Goal: Find specific page/section: Find specific page/section

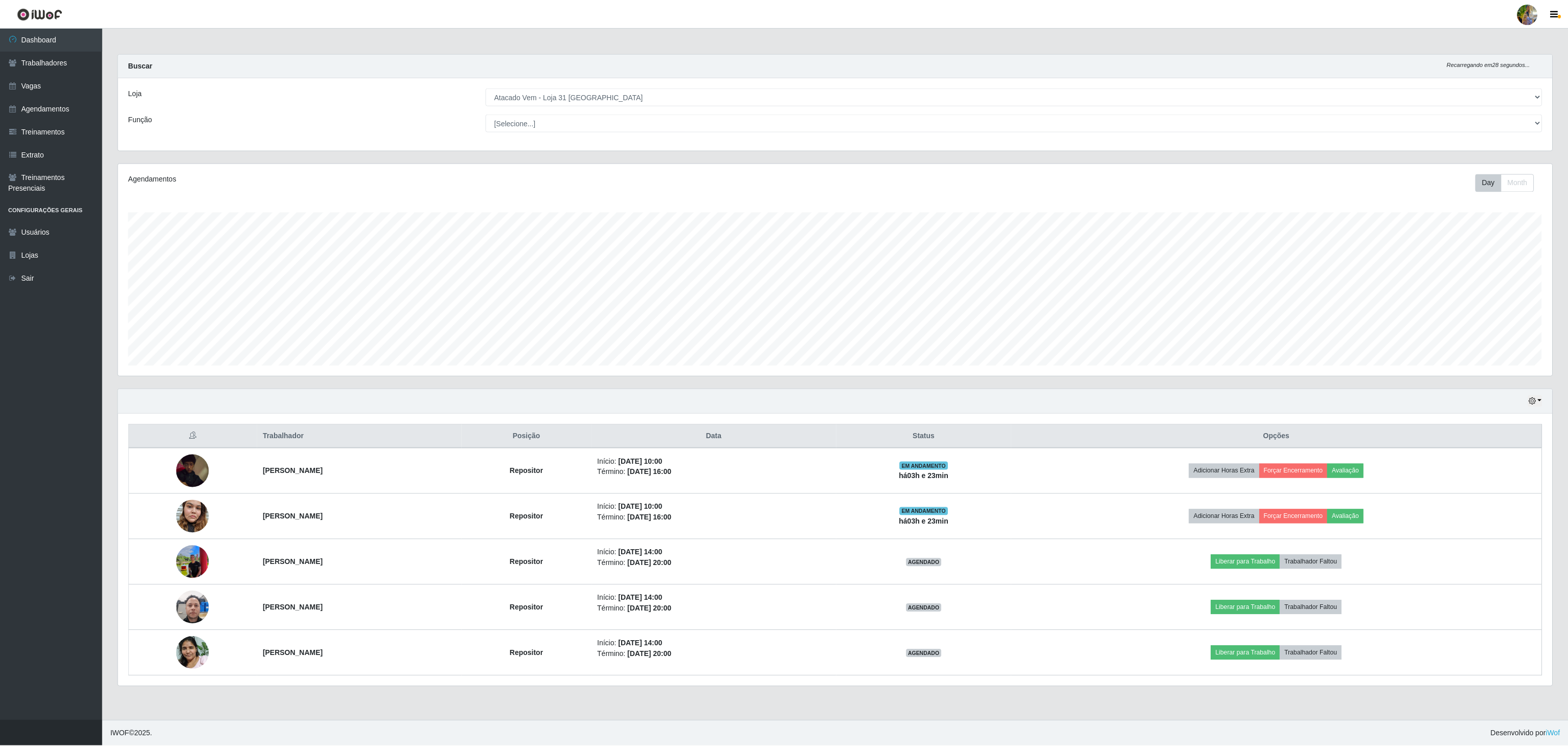
scroll to position [213, 1436]
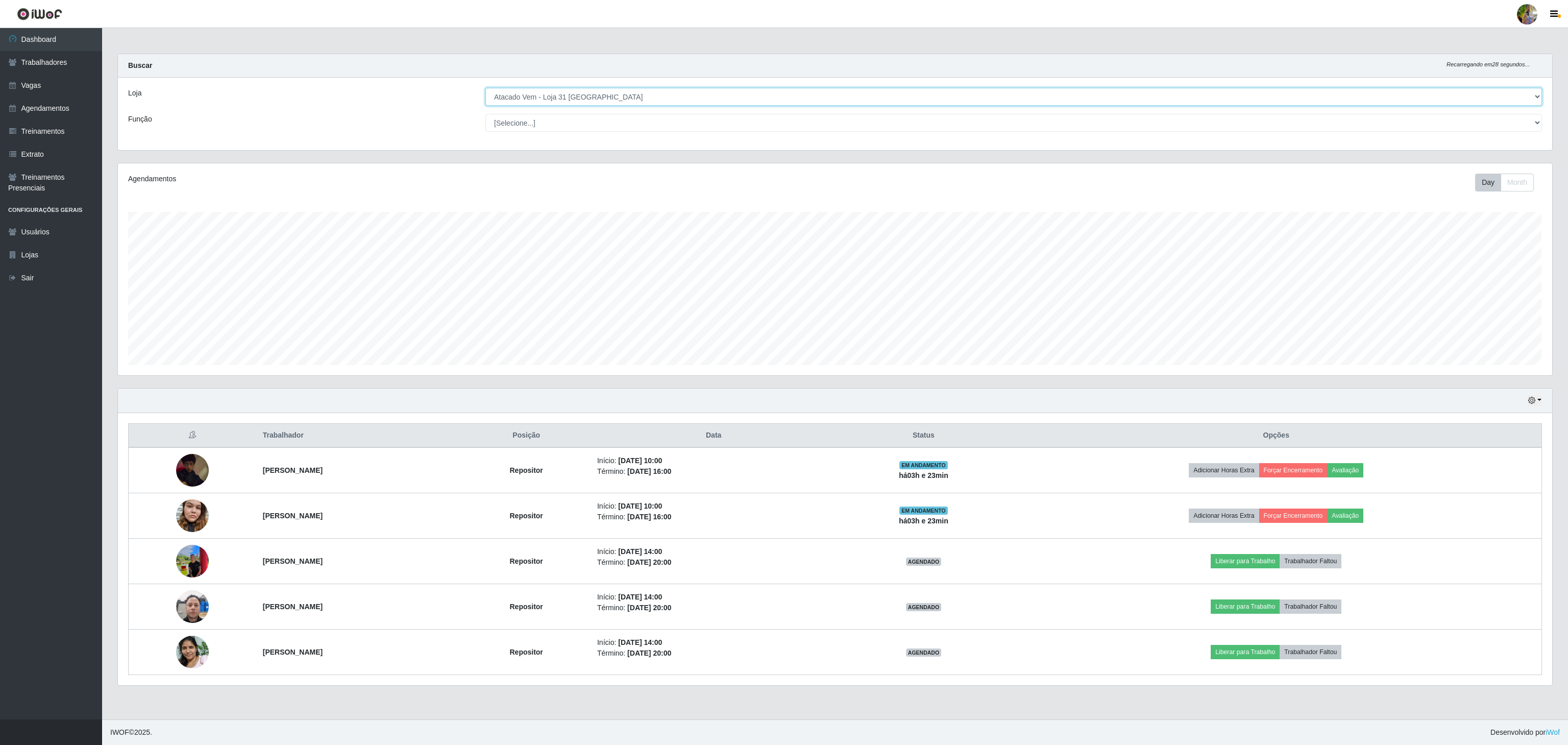
click at [612, 101] on select "[Selecione...] Atacado Vem - [GEOGRAPHIC_DATA] 30 Laranjeiras Velha Atacado Vem…" at bounding box center [1014, 96] width 1056 height 18
click at [486, 88] on select "[Selecione...] Atacado Vem - [GEOGRAPHIC_DATA] 30 Laranjeiras Velha Atacado Vem…" at bounding box center [1014, 96] width 1056 height 18
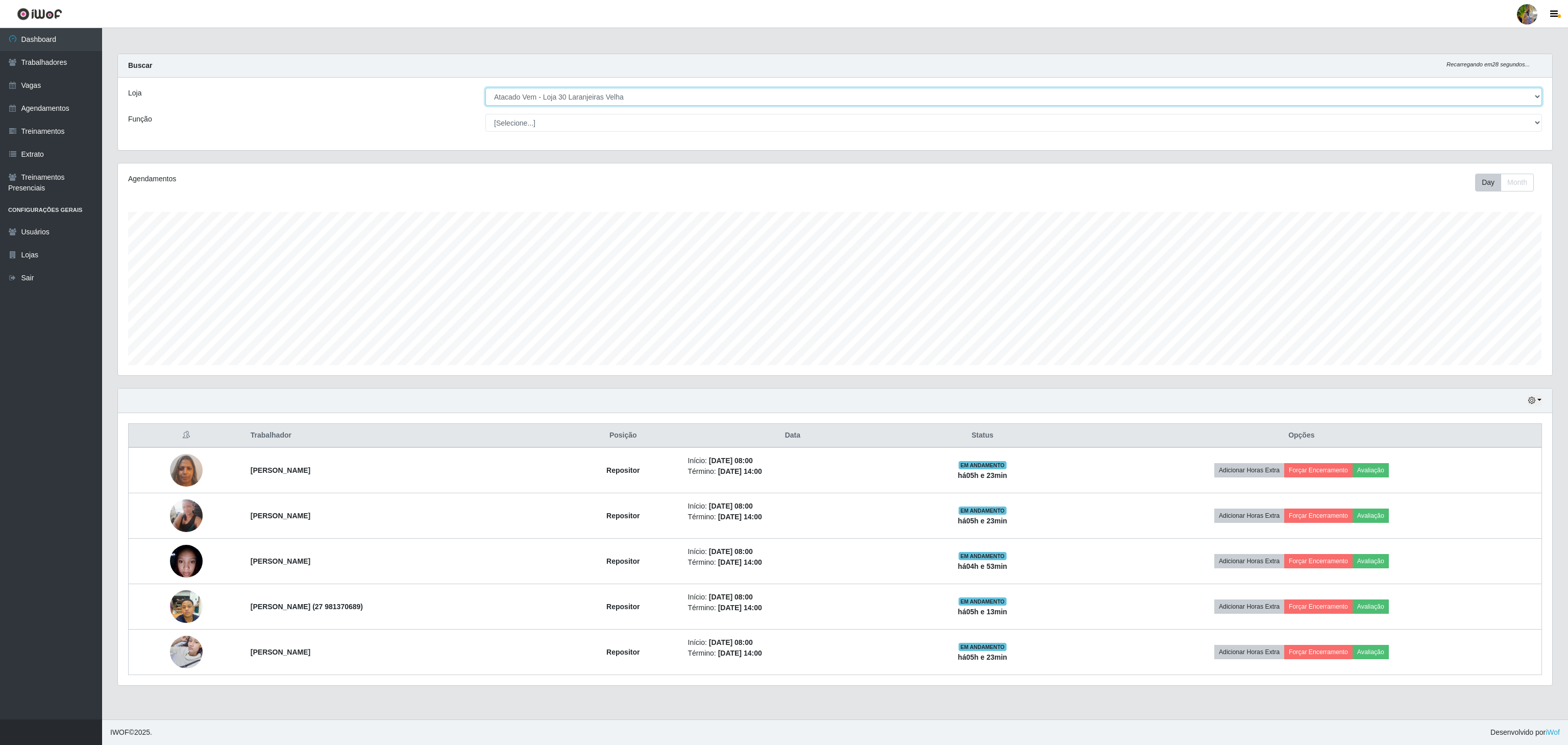
drag, startPoint x: 612, startPoint y: 92, endPoint x: 610, endPoint y: 99, distance: 7.3
click at [612, 95] on select "[Selecione...] Atacado Vem - [GEOGRAPHIC_DATA] 30 Laranjeiras Velha Atacado Vem…" at bounding box center [1014, 96] width 1056 height 18
click at [486, 88] on select "[Selecione...] Atacado Vem - [GEOGRAPHIC_DATA] 30 Laranjeiras Velha Atacado Vem…" at bounding box center [1014, 96] width 1056 height 18
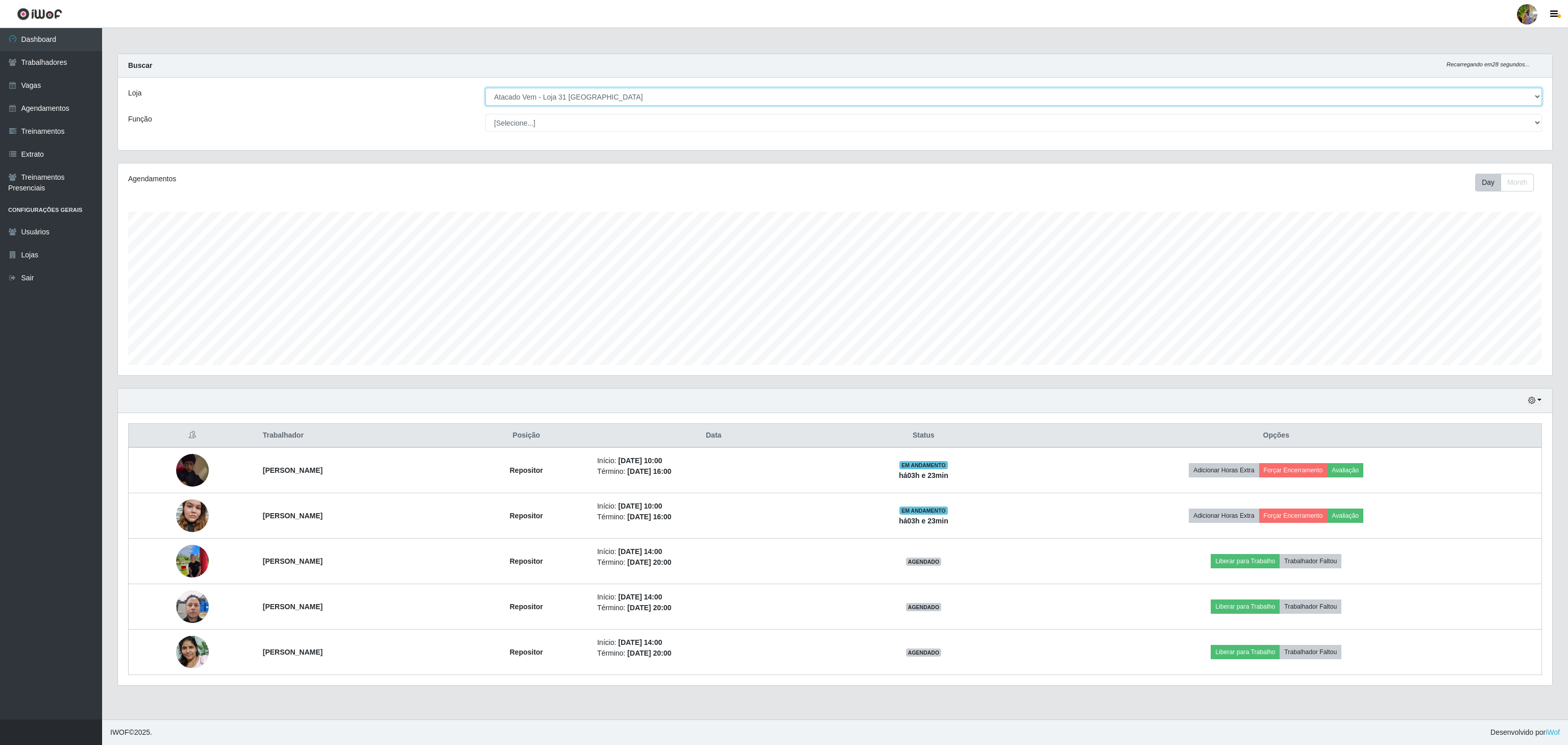
click at [618, 97] on select "[Selecione...] Atacado Vem - [GEOGRAPHIC_DATA] 30 Laranjeiras Velha Atacado Vem…" at bounding box center [1014, 96] width 1056 height 18
click at [486, 88] on select "[Selecione...] Atacado Vem - [GEOGRAPHIC_DATA] 30 Laranjeiras Velha Atacado Vem…" at bounding box center [1014, 96] width 1056 height 18
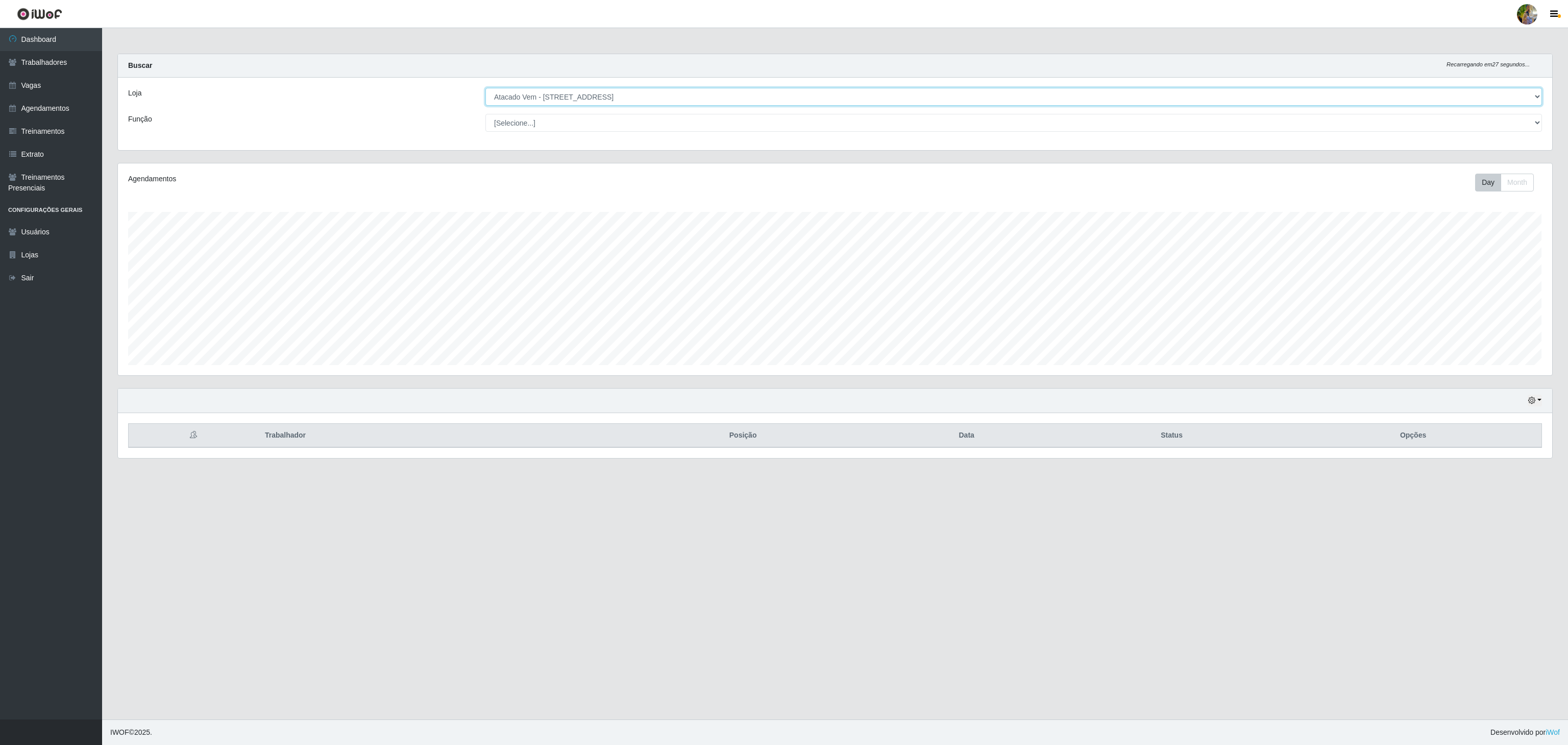
click at [561, 90] on select "[Selecione...] Atacado Vem - [GEOGRAPHIC_DATA] 30 Laranjeiras Velha Atacado Vem…" at bounding box center [1014, 96] width 1056 height 18
click at [486, 88] on select "[Selecione...] Atacado Vem - [GEOGRAPHIC_DATA] 30 Laranjeiras Velha Atacado Vem…" at bounding box center [1014, 96] width 1056 height 18
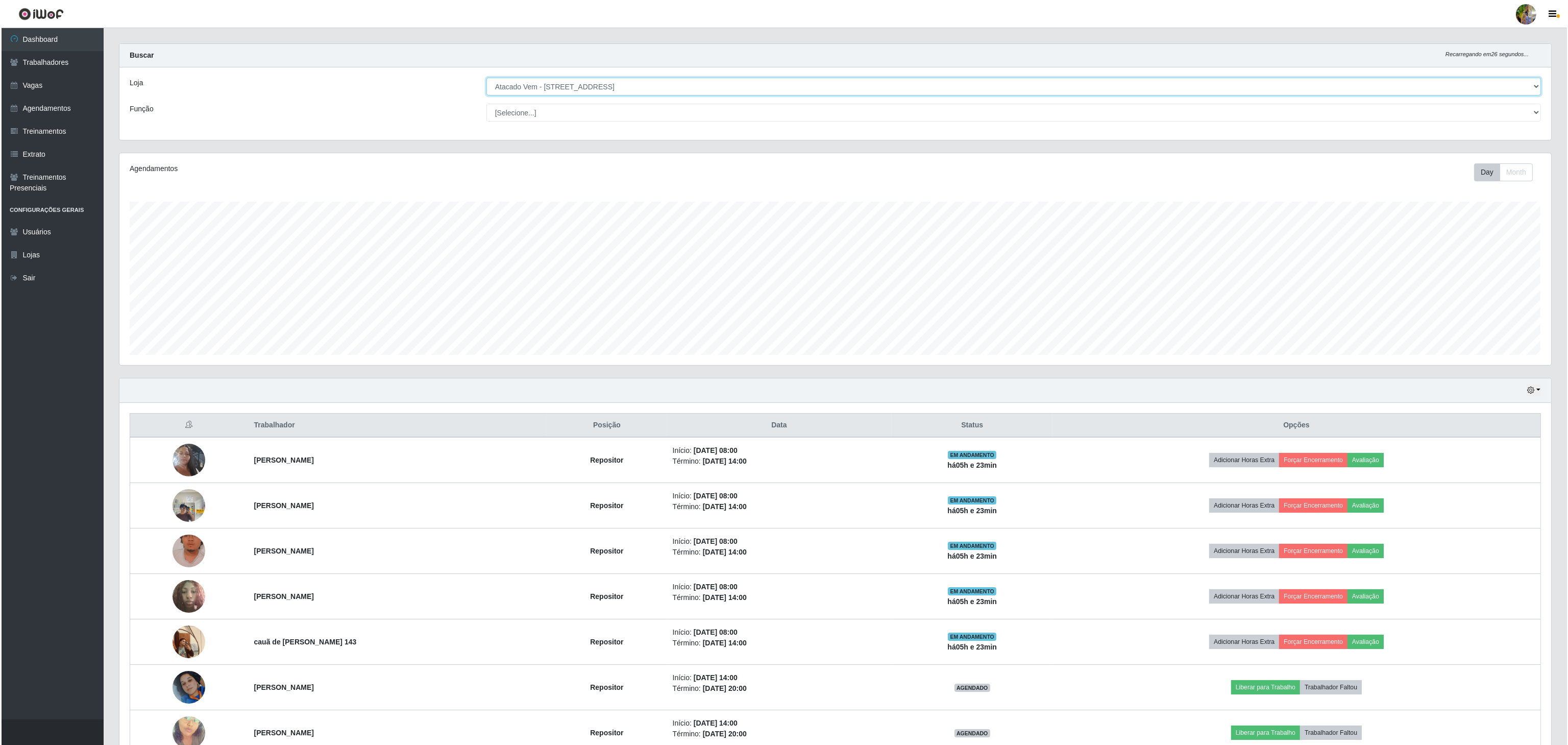
scroll to position [0, 0]
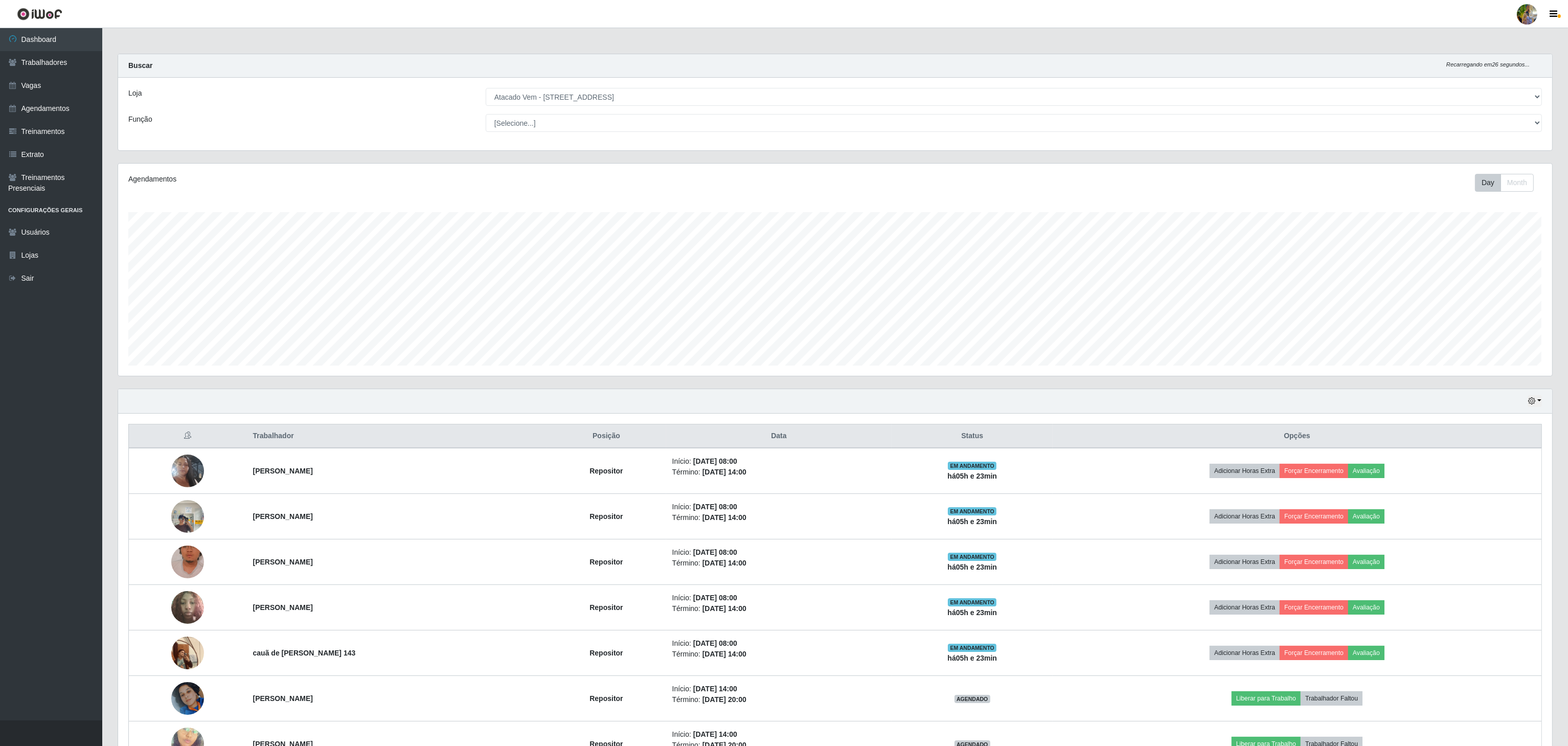
click at [595, 106] on div "Loja [Selecione...] Atacado Vem - [GEOGRAPHIC_DATA] 30 Laranjeiras Velha Atacad…" at bounding box center [836, 114] width 1434 height 72
click at [593, 102] on select "[Selecione...] Atacado Vem - [GEOGRAPHIC_DATA] 30 Laranjeiras Velha Atacado Vem…" at bounding box center [1014, 96] width 1056 height 18
click at [487, 88] on select "[Selecione...] Atacado Vem - [GEOGRAPHIC_DATA] 30 Laranjeiras Velha Atacado Vem…" at bounding box center [1014, 96] width 1056 height 18
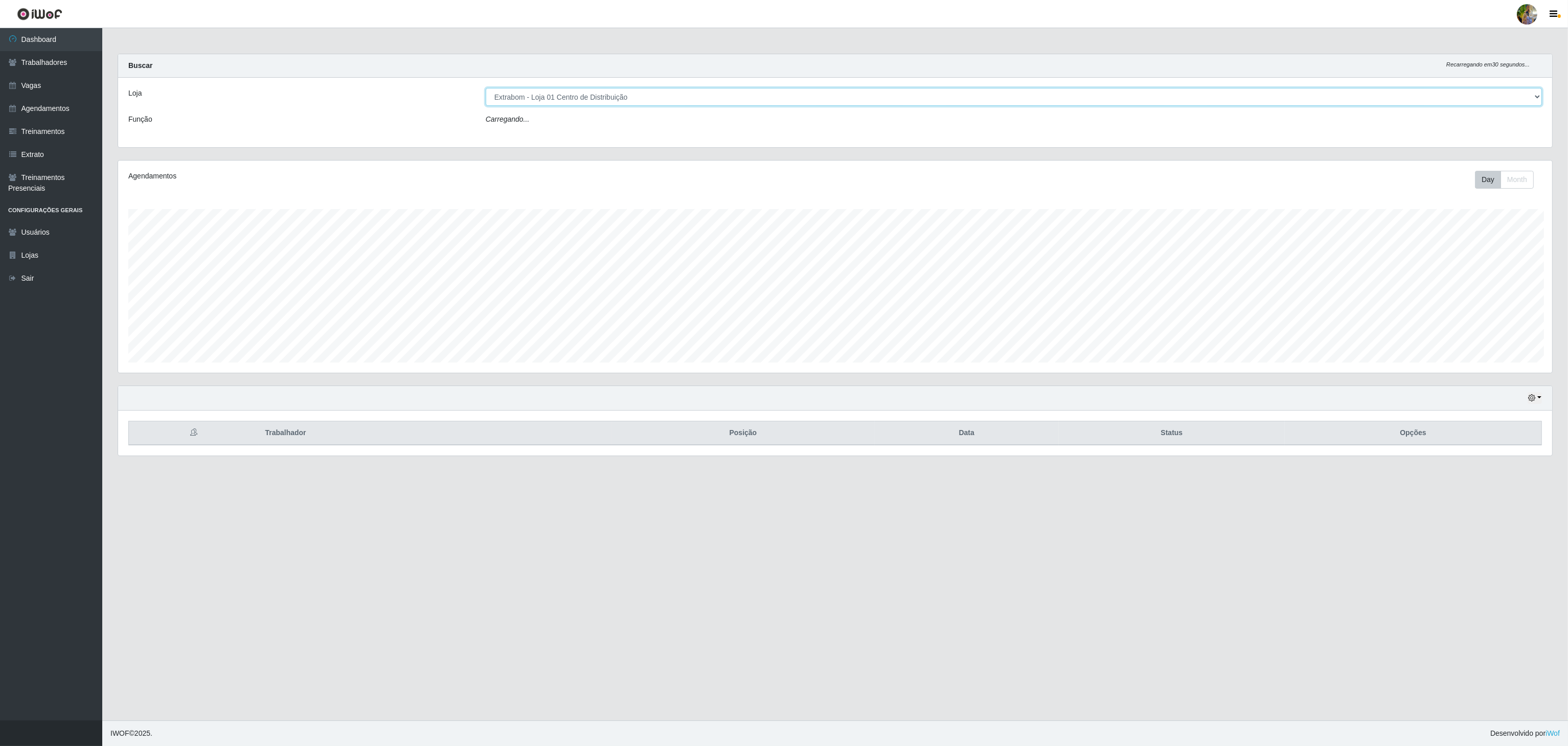
scroll to position [213, 1436]
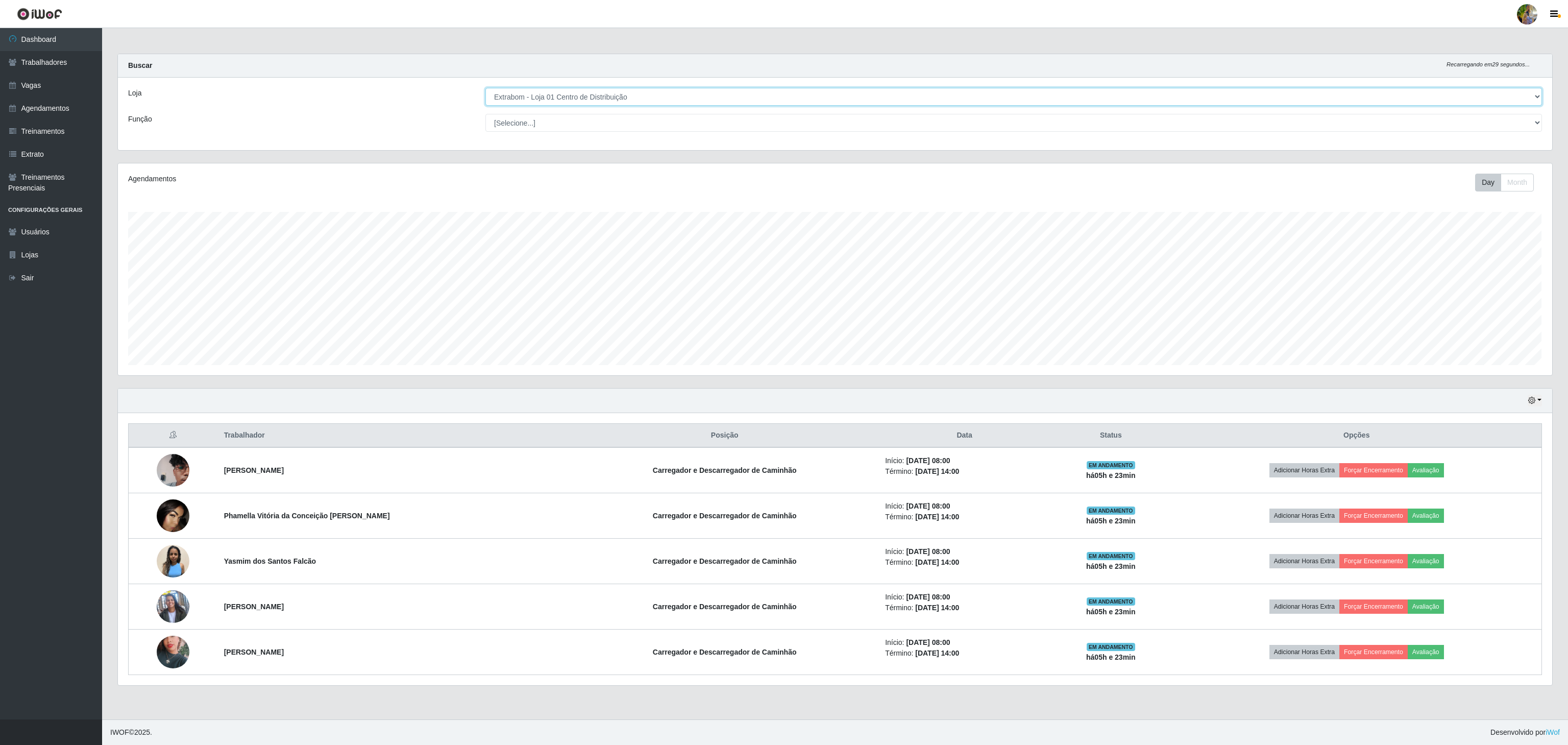
click at [614, 95] on select "[Selecione...] Atacado Vem - [GEOGRAPHIC_DATA] 30 Laranjeiras Velha Atacado Vem…" at bounding box center [1014, 96] width 1056 height 18
click at [295, 117] on div "Função" at bounding box center [299, 123] width 357 height 18
click at [552, 102] on select "[Selecione...] Atacado Vem - [GEOGRAPHIC_DATA] 30 Laranjeiras Velha Atacado Vem…" at bounding box center [1014, 96] width 1056 height 18
click at [486, 88] on select "[Selecione...] Atacado Vem - [GEOGRAPHIC_DATA] 30 Laranjeiras Velha Atacado Vem…" at bounding box center [1014, 96] width 1056 height 18
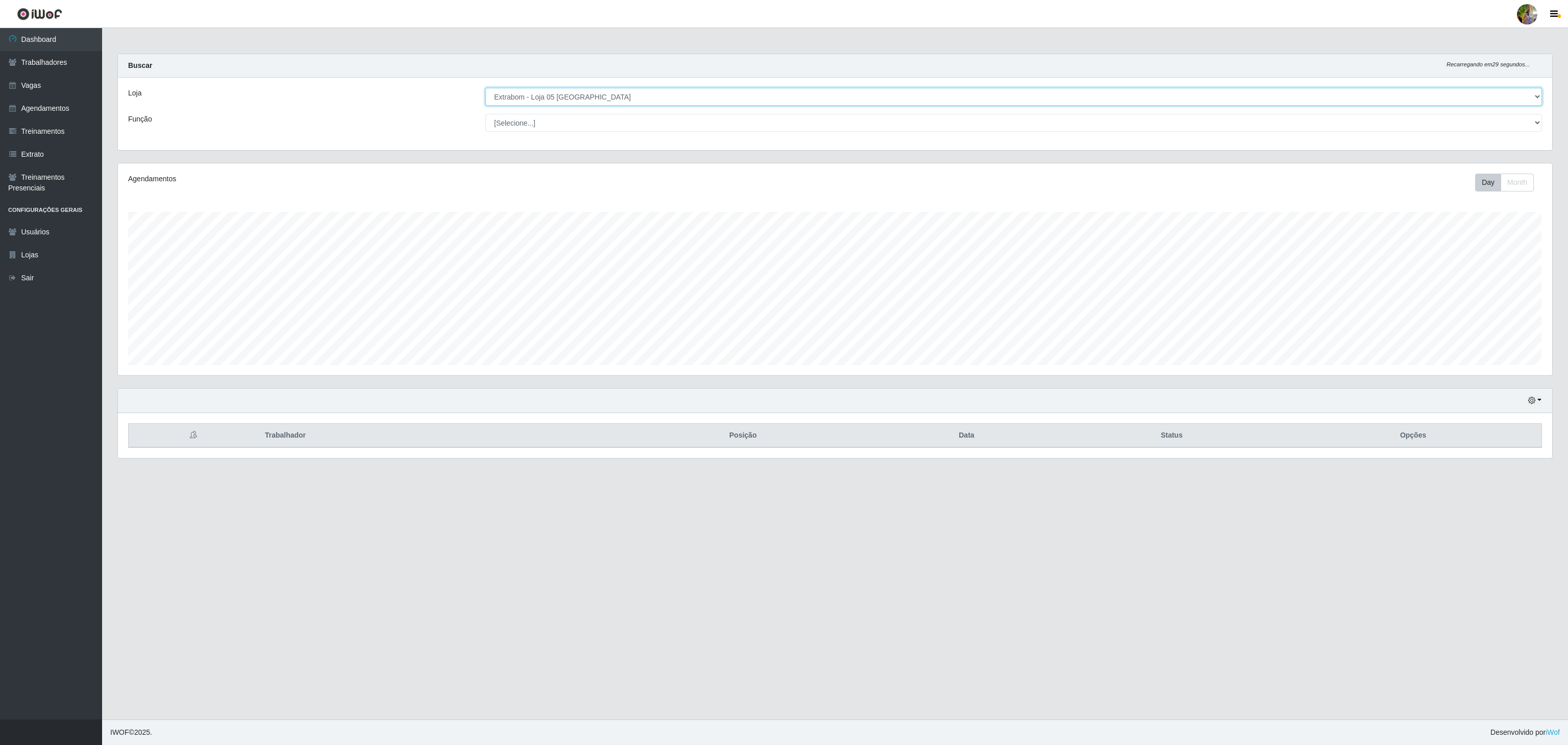
click at [601, 101] on select "[Selecione...] Atacado Vem - [GEOGRAPHIC_DATA] 30 Laranjeiras Velha Atacado Vem…" at bounding box center [1014, 96] width 1056 height 18
click at [486, 88] on select "[Selecione...] Atacado Vem - [GEOGRAPHIC_DATA] 30 Laranjeiras Velha Atacado Vem…" at bounding box center [1014, 96] width 1056 height 18
click at [633, 96] on select "[Selecione...] Atacado Vem - [GEOGRAPHIC_DATA] 30 Laranjeiras Velha Atacado Vem…" at bounding box center [1014, 96] width 1056 height 18
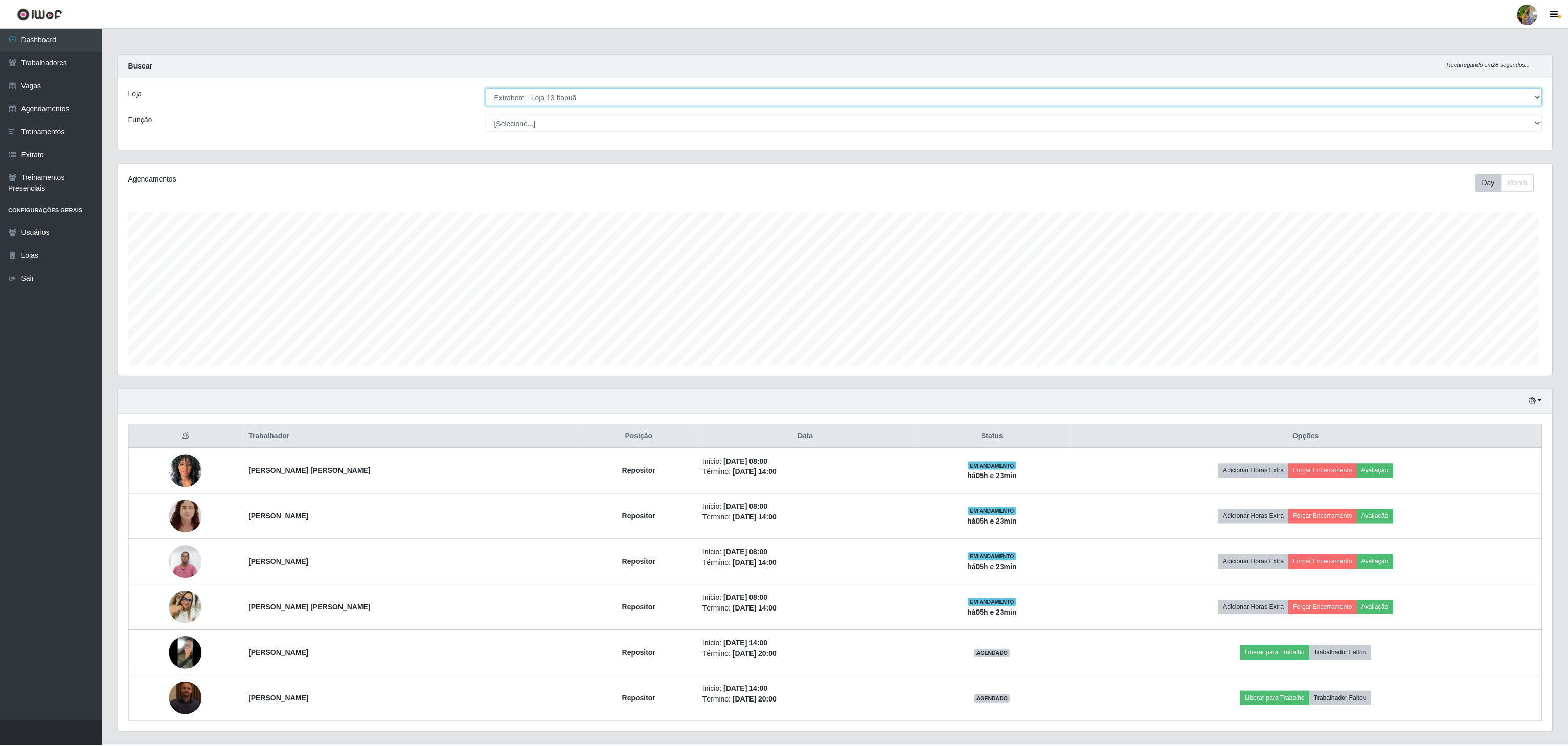
scroll to position [511217, 509845]
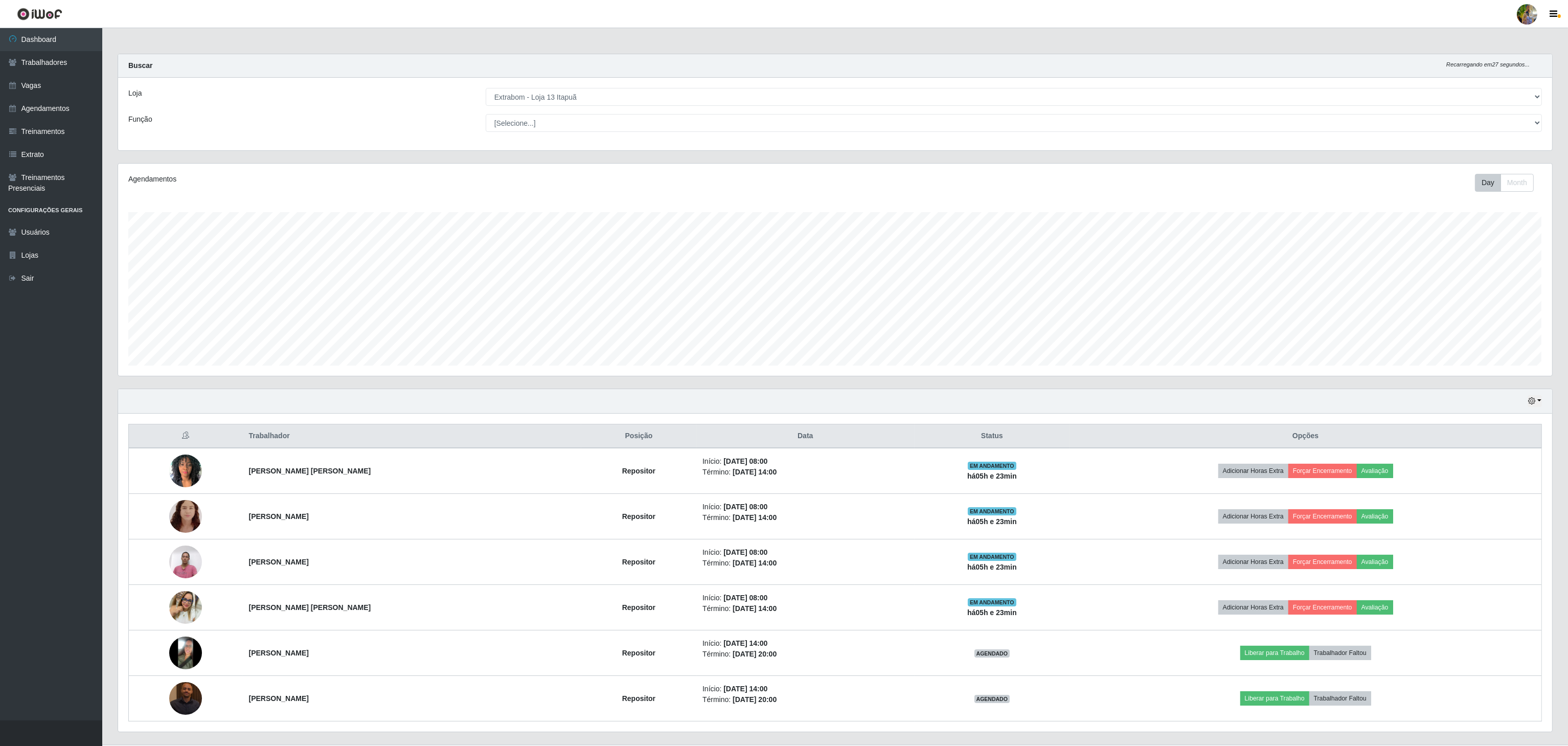
click at [384, 110] on div "Loja [Selecione...] Atacado Vem - [GEOGRAPHIC_DATA] 30 Laranjeiras Velha Atacad…" at bounding box center [836, 114] width 1434 height 72
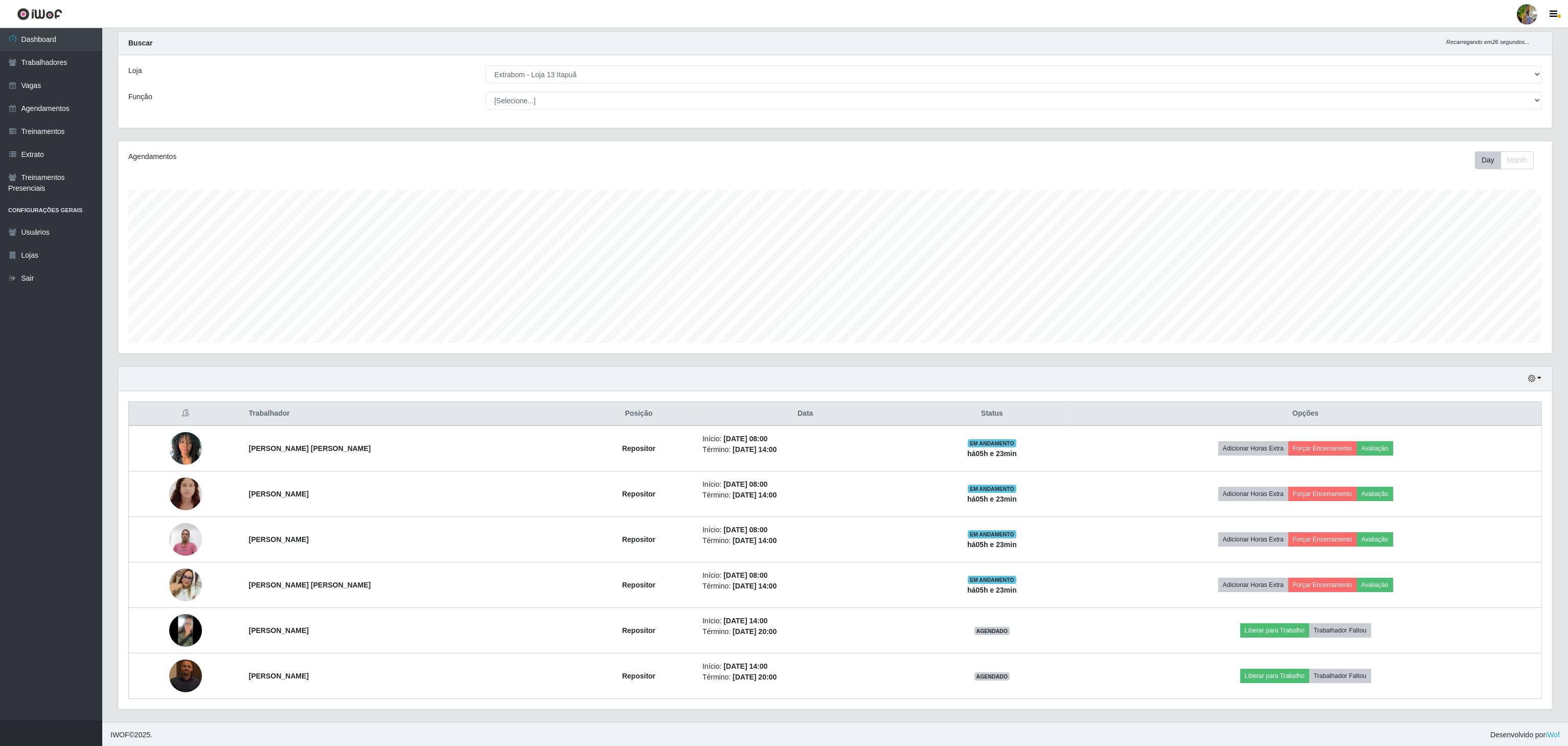
scroll to position [29, 0]
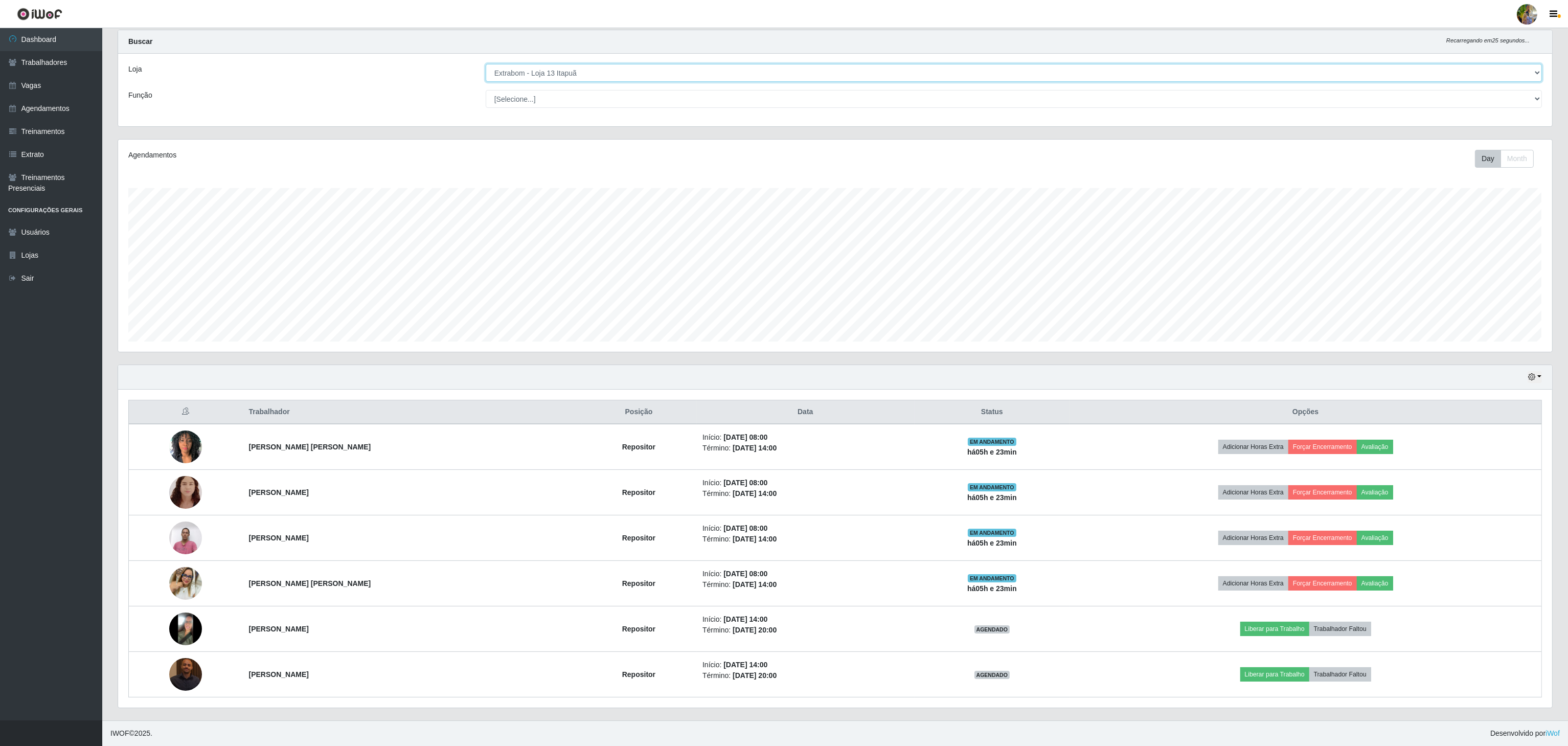
click at [596, 68] on select "[Selecione...] Atacado Vem - [GEOGRAPHIC_DATA] 30 Laranjeiras Velha Atacado Vem…" at bounding box center [1014, 72] width 1056 height 18
click at [487, 82] on select "[Selecione...] Atacado Vem - [GEOGRAPHIC_DATA] 30 Laranjeiras Velha Atacado Vem…" at bounding box center [1014, 72] width 1056 height 18
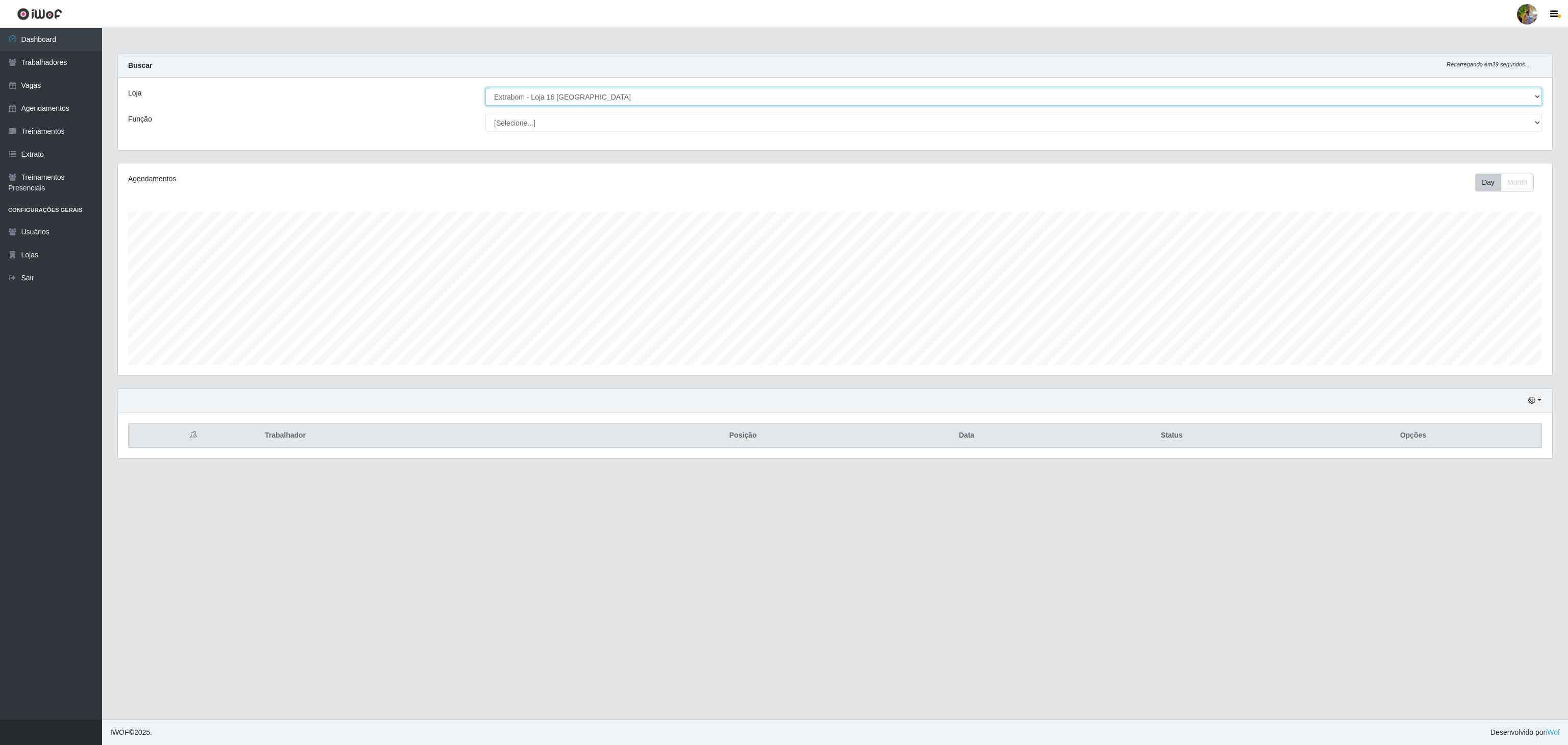
click at [637, 92] on select "[Selecione...] Atacado Vem - [GEOGRAPHIC_DATA] 30 Laranjeiras Velha Atacado Vem…" at bounding box center [1014, 96] width 1056 height 18
click at [486, 88] on select "[Selecione...] Atacado Vem - [GEOGRAPHIC_DATA] 30 Laranjeiras Velha Atacado Vem…" at bounding box center [1014, 96] width 1056 height 18
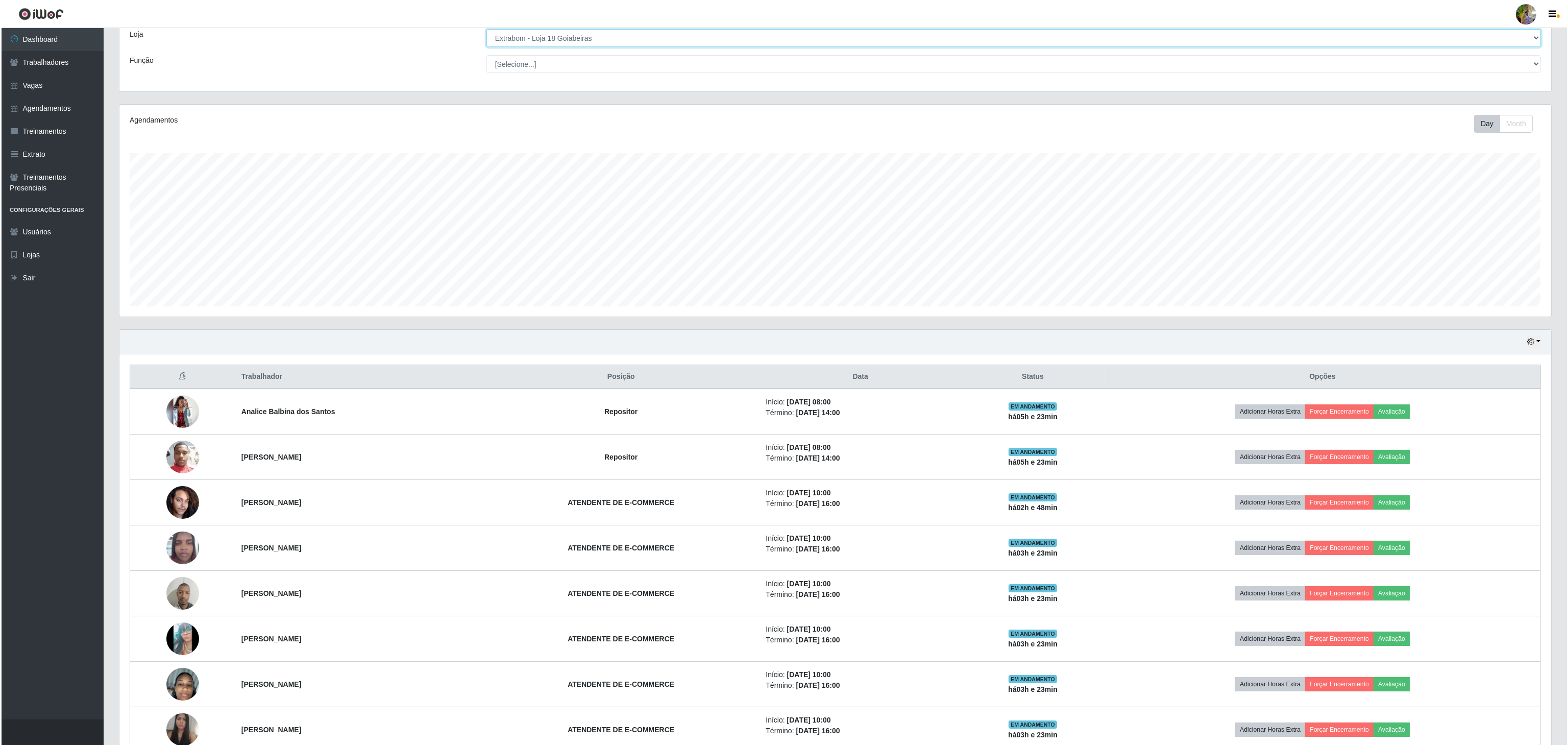
scroll to position [0, 0]
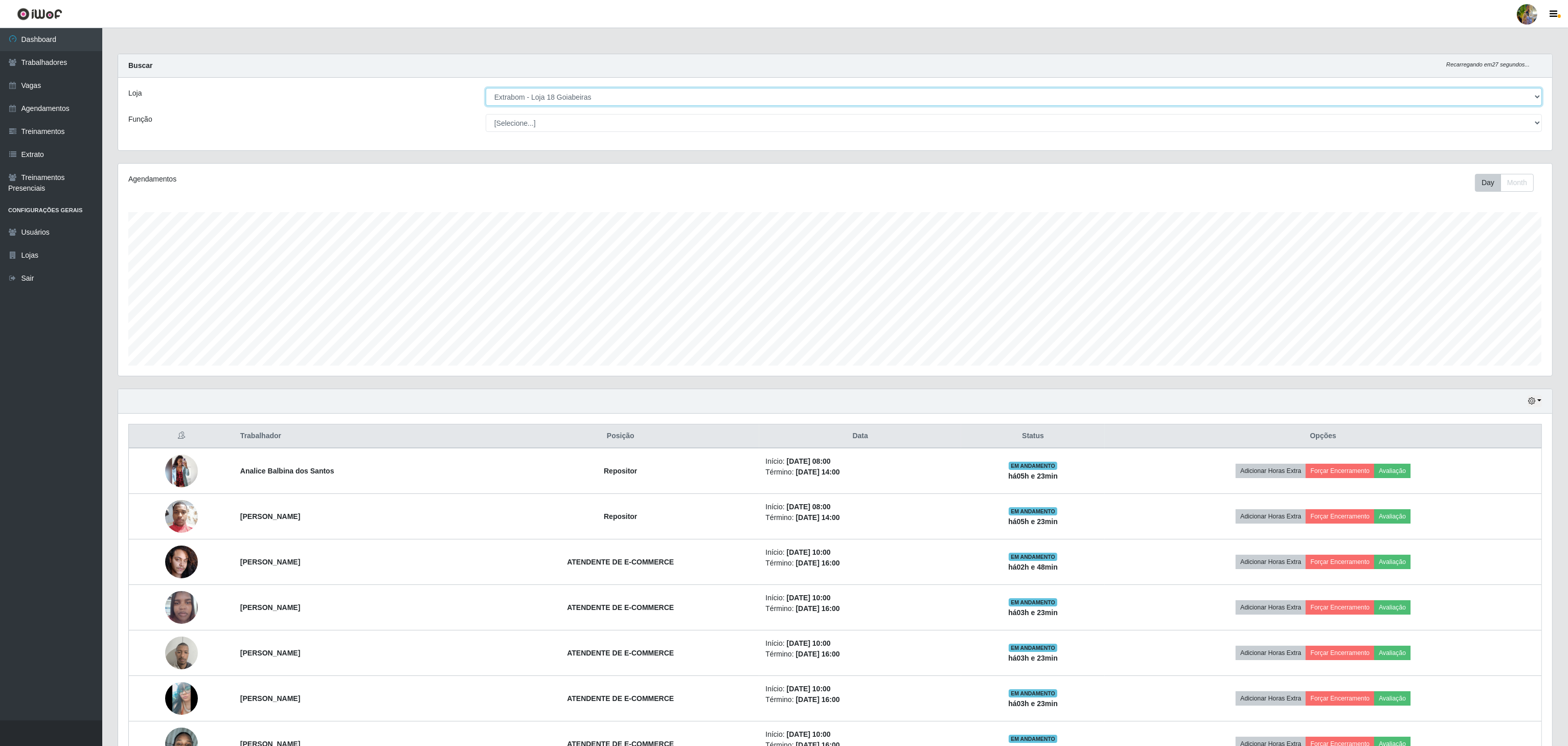
click at [617, 96] on select "[Selecione...] Atacado Vem - [GEOGRAPHIC_DATA] 30 Laranjeiras Velha Atacado Vem…" at bounding box center [1014, 96] width 1056 height 18
click at [487, 88] on select "[Selecione...] Atacado Vem - [GEOGRAPHIC_DATA] 30 Laranjeiras Velha Atacado Vem…" at bounding box center [1014, 96] width 1056 height 18
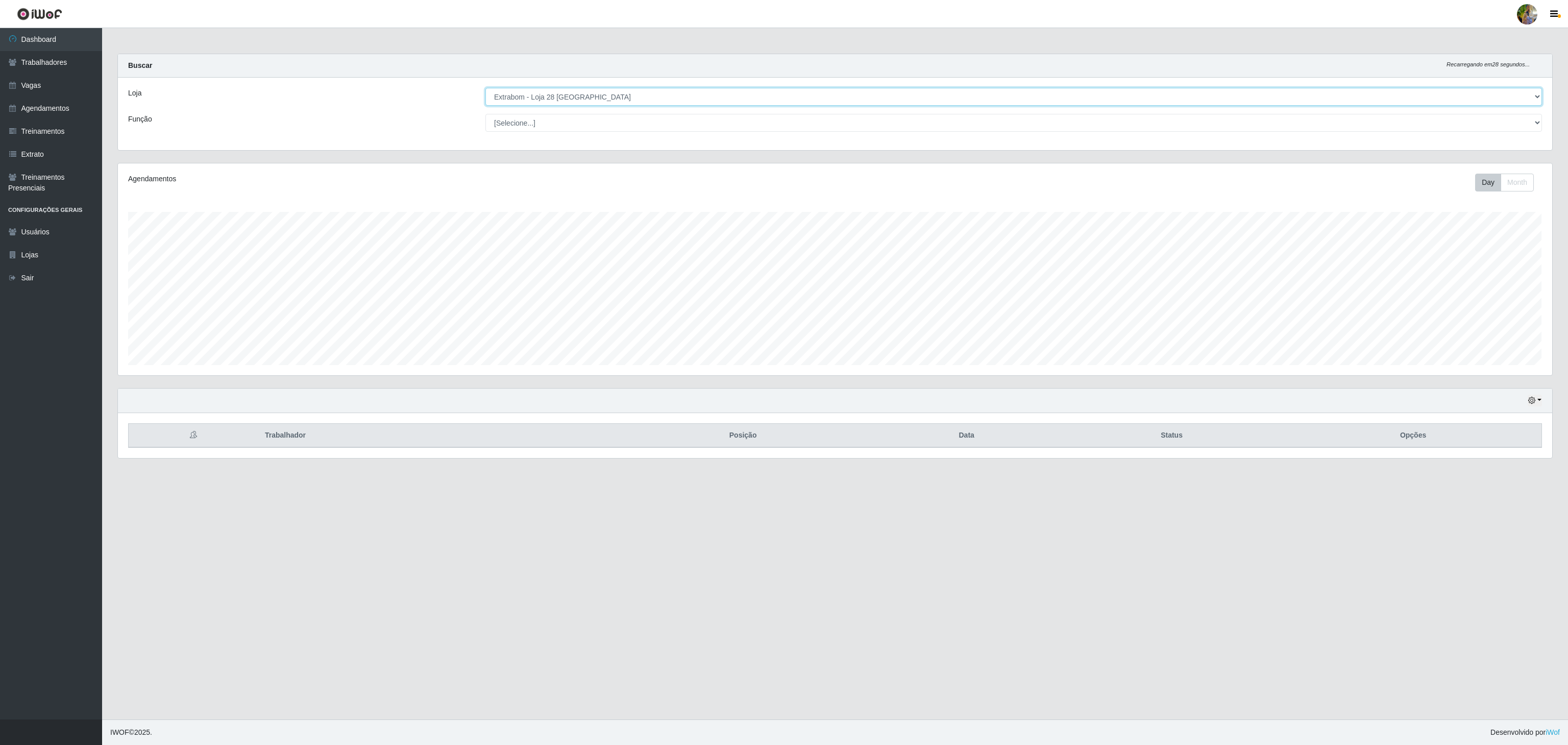
click at [607, 103] on select "[Selecione...] Atacado Vem - [GEOGRAPHIC_DATA] 30 Laranjeiras Velha Atacado Vem…" at bounding box center [1014, 96] width 1056 height 18
click at [486, 88] on select "[Selecione...] Atacado Vem - [GEOGRAPHIC_DATA] 30 Laranjeiras Velha Atacado Vem…" at bounding box center [1014, 96] width 1056 height 18
click at [601, 96] on select "[Selecione...] Atacado Vem - [GEOGRAPHIC_DATA] 30 Laranjeiras Velha Atacado Vem…" at bounding box center [1014, 96] width 1056 height 18
click at [486, 88] on select "[Selecione...] Atacado Vem - [GEOGRAPHIC_DATA] 30 Laranjeiras Velha Atacado Vem…" at bounding box center [1014, 96] width 1056 height 18
click at [579, 103] on select "[Selecione...] Atacado Vem - [GEOGRAPHIC_DATA] 30 Laranjeiras Velha Atacado Vem…" at bounding box center [1014, 96] width 1056 height 18
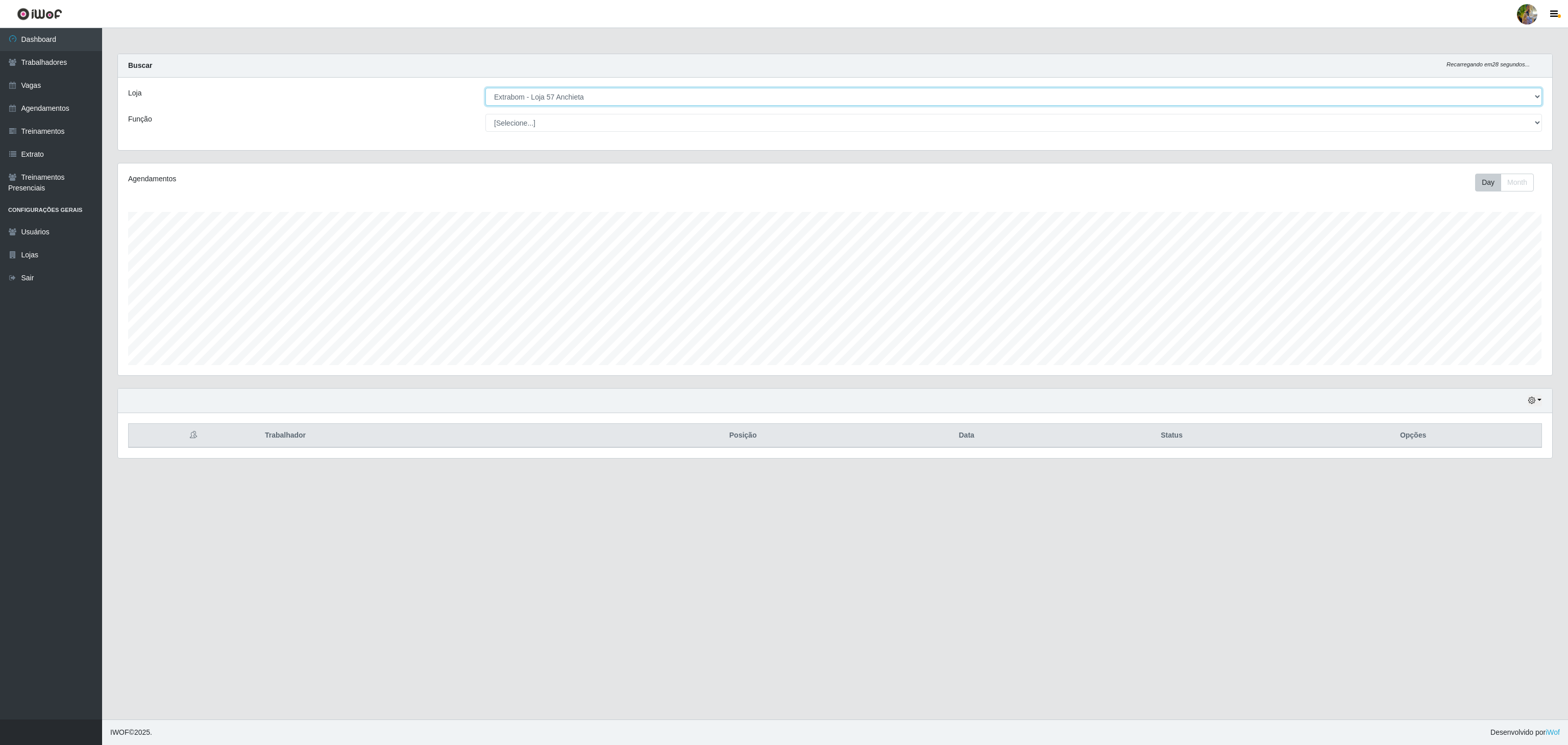
click at [486, 88] on select "[Selecione...] Atacado Vem - [GEOGRAPHIC_DATA] 30 Laranjeiras Velha Atacado Vem…" at bounding box center [1014, 96] width 1056 height 18
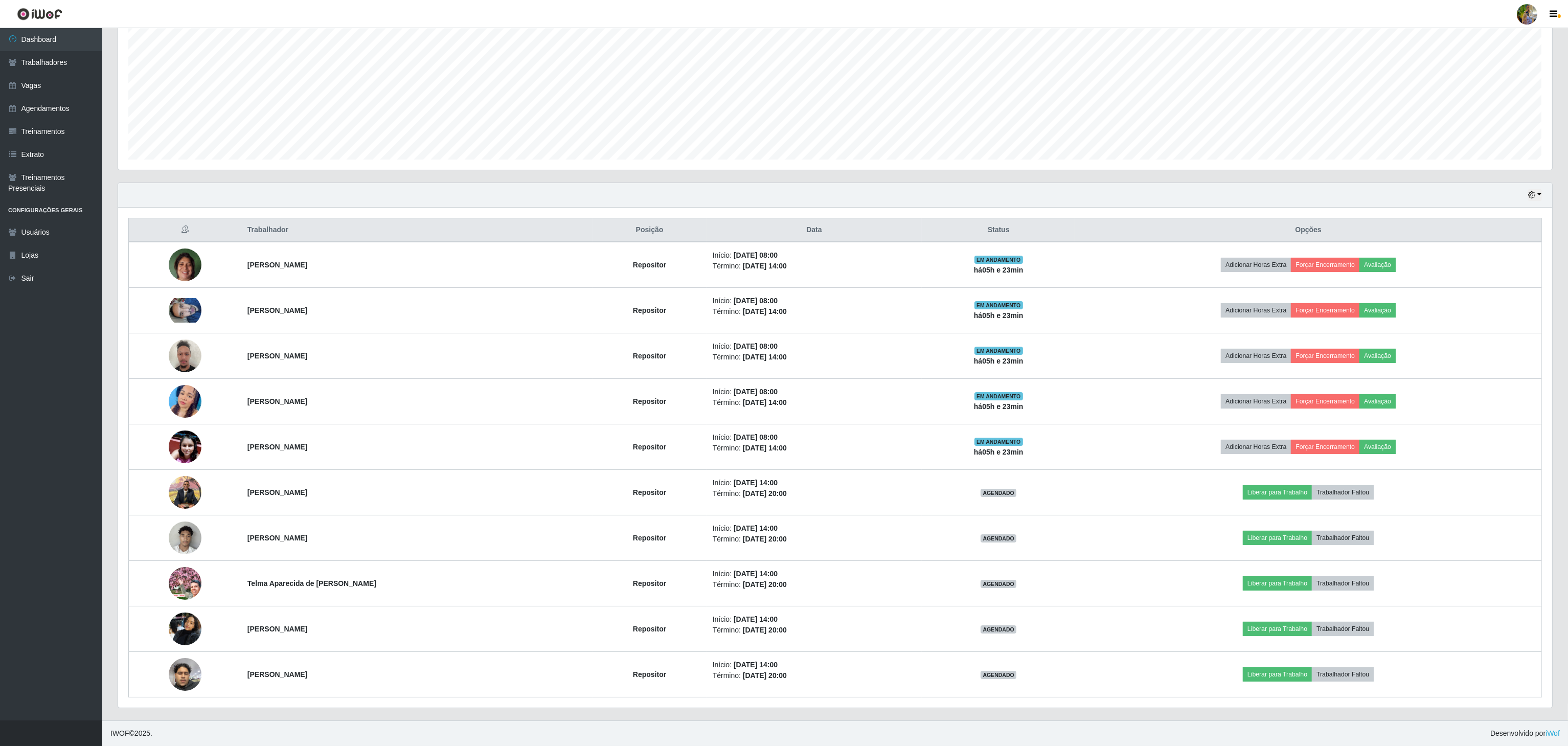
scroll to position [8, 0]
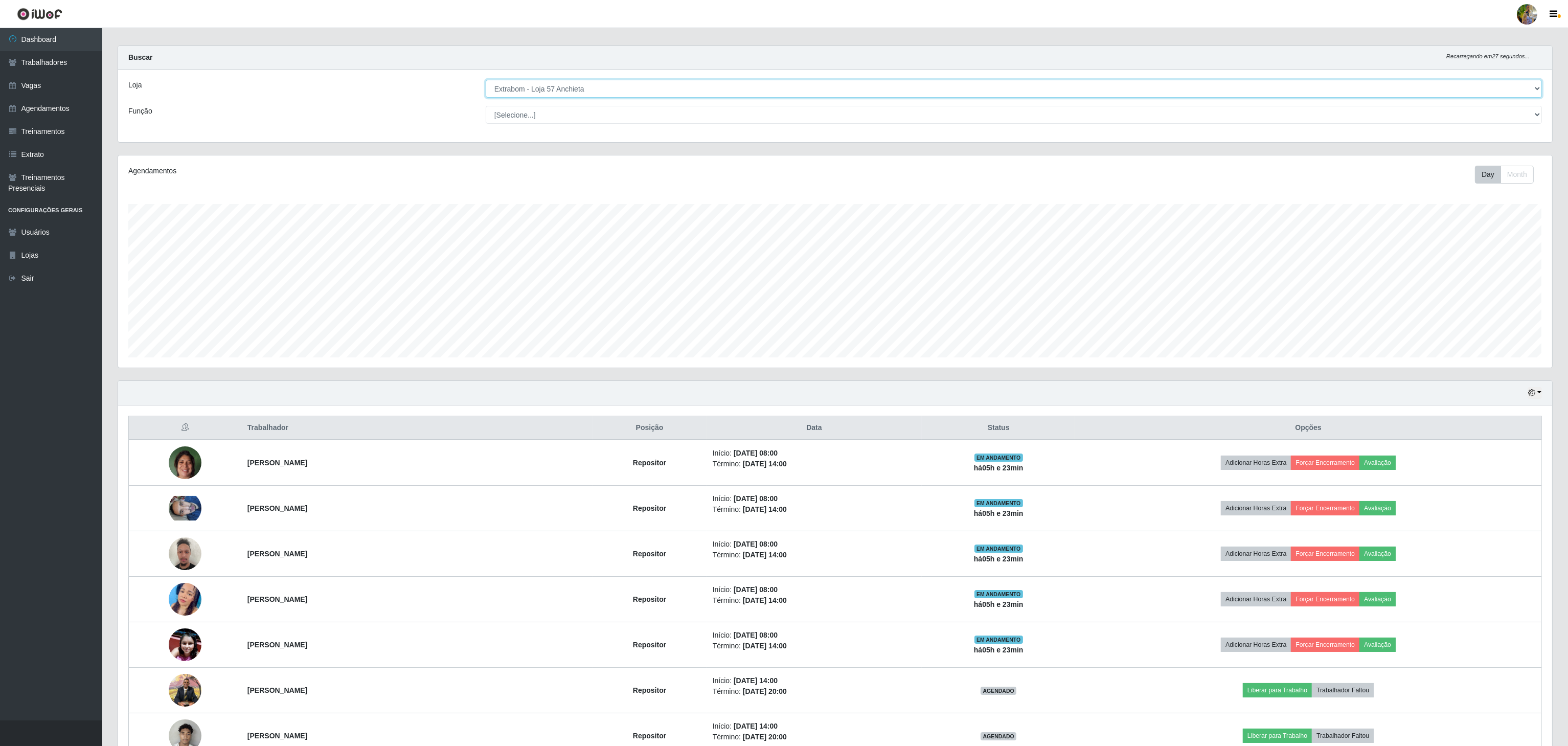
click at [602, 93] on select "[Selecione...] Atacado Vem - [GEOGRAPHIC_DATA] 30 Laranjeiras Velha Atacado Vem…" at bounding box center [1014, 88] width 1056 height 18
click at [487, 88] on select "[Selecione...] Atacado Vem - [GEOGRAPHIC_DATA] 30 Laranjeiras Velha Atacado Vem…" at bounding box center [1014, 88] width 1056 height 18
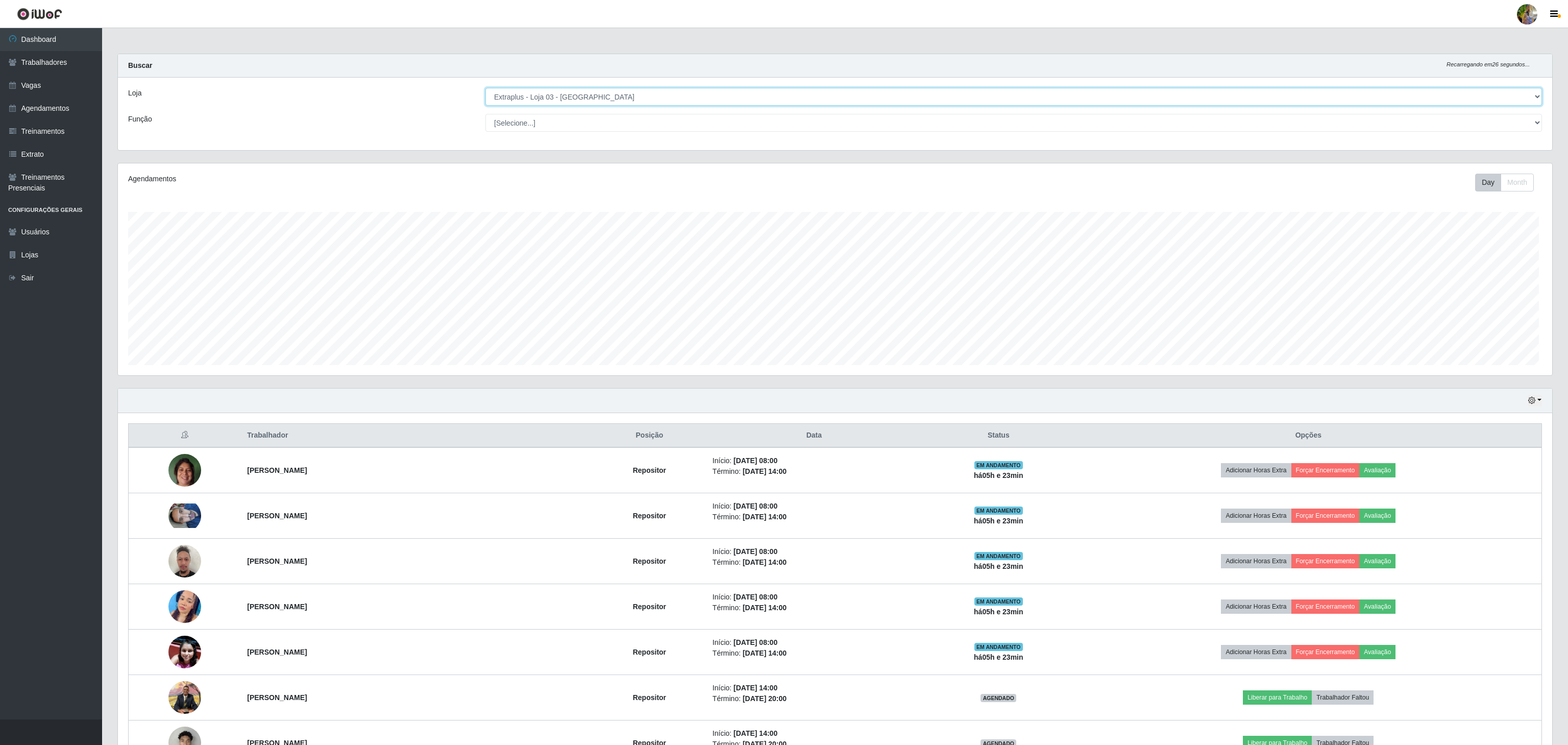
scroll to position [212, 1433]
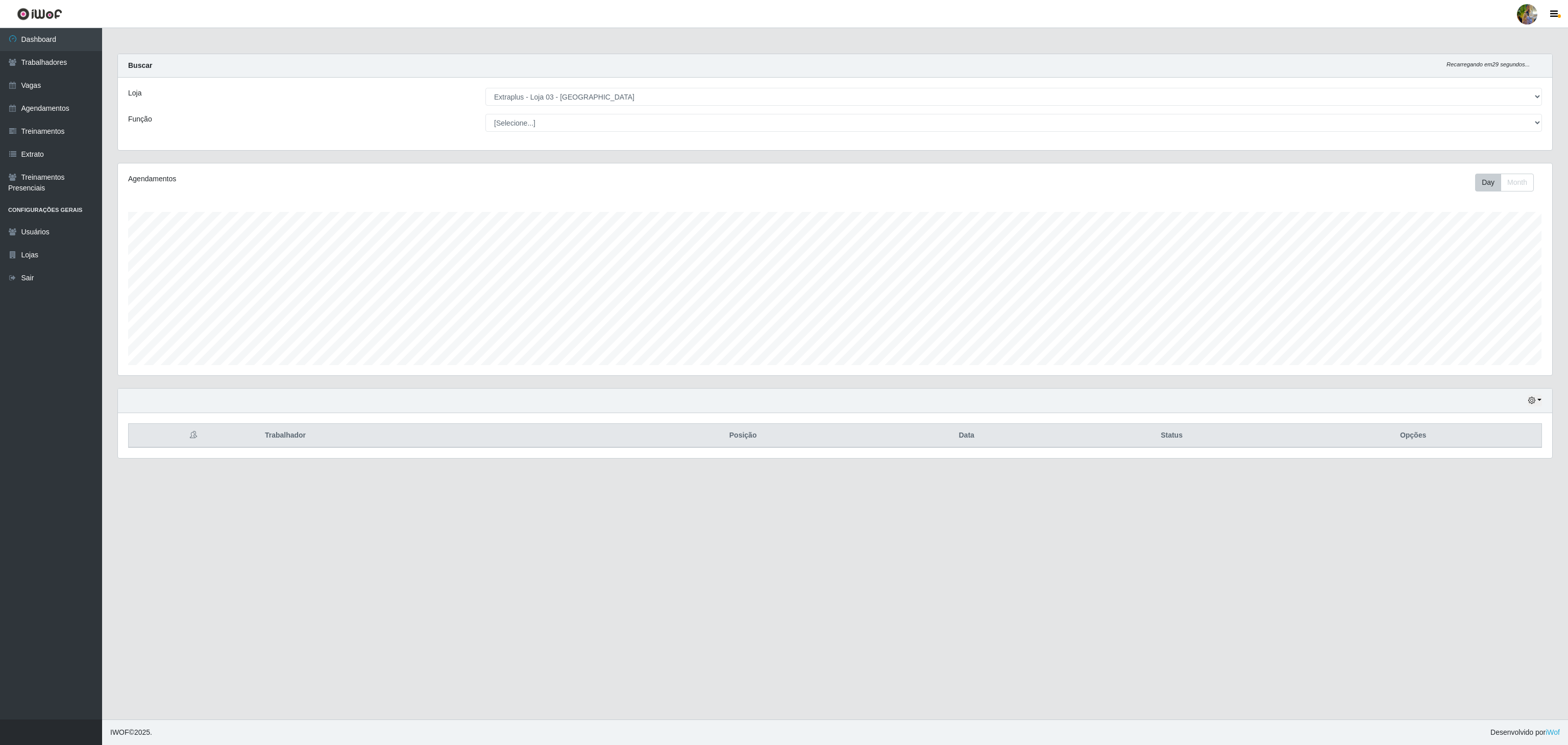
click at [646, 108] on div "Loja [Selecione...] Atacado Vem - [GEOGRAPHIC_DATA] 30 Laranjeiras Velha Atacad…" at bounding box center [835, 114] width 1434 height 72
click at [643, 90] on select "[Selecione...] Atacado Vem - [GEOGRAPHIC_DATA] 30 Laranjeiras Velha Atacado Vem…" at bounding box center [1014, 96] width 1056 height 18
select select "451"
click at [486, 88] on select "[Selecione...] Atacado Vem - [GEOGRAPHIC_DATA] 30 Laranjeiras Velha Atacado Vem…" at bounding box center [1014, 96] width 1056 height 18
